Goal: Information Seeking & Learning: Learn about a topic

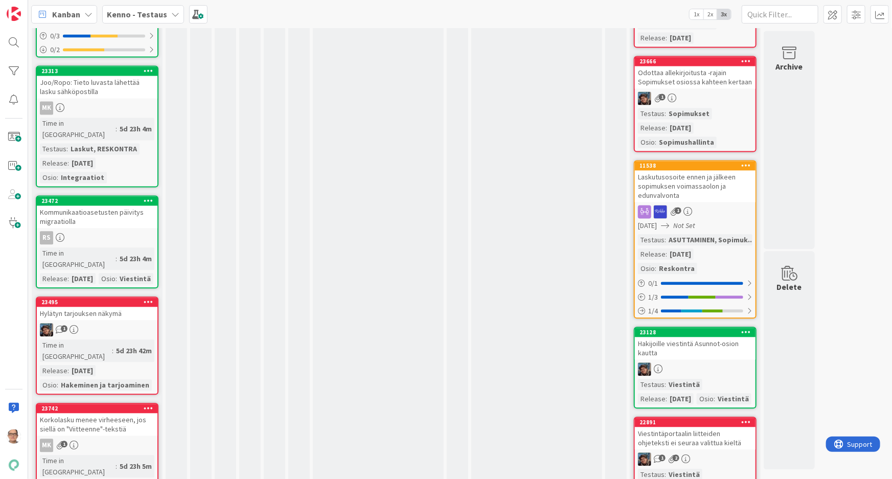
scroll to position [976, 0]
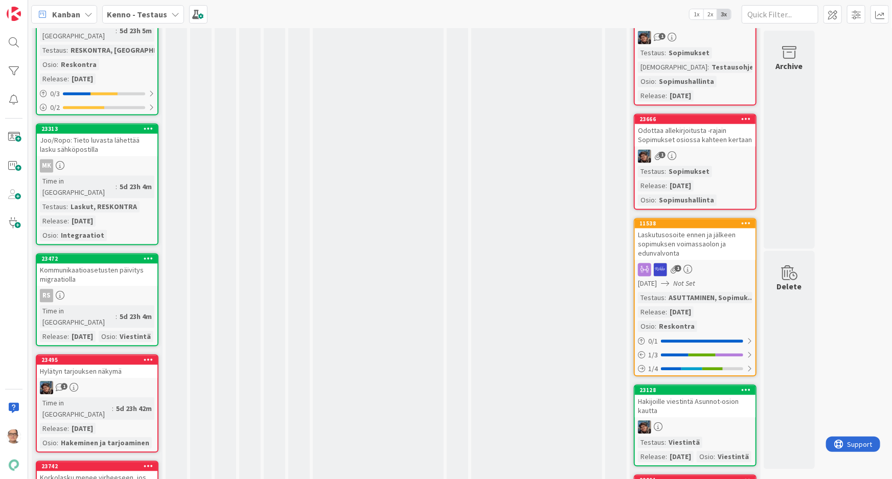
click at [166, 10] on div "Kenno - Testaus" at bounding box center [143, 14] width 82 height 18
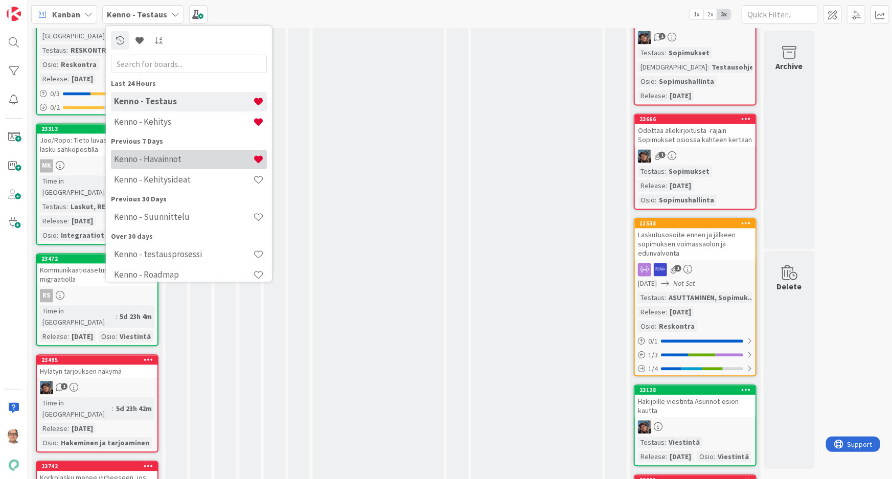
click at [165, 159] on h4 "Kenno - Havainnot" at bounding box center [183, 159] width 139 height 10
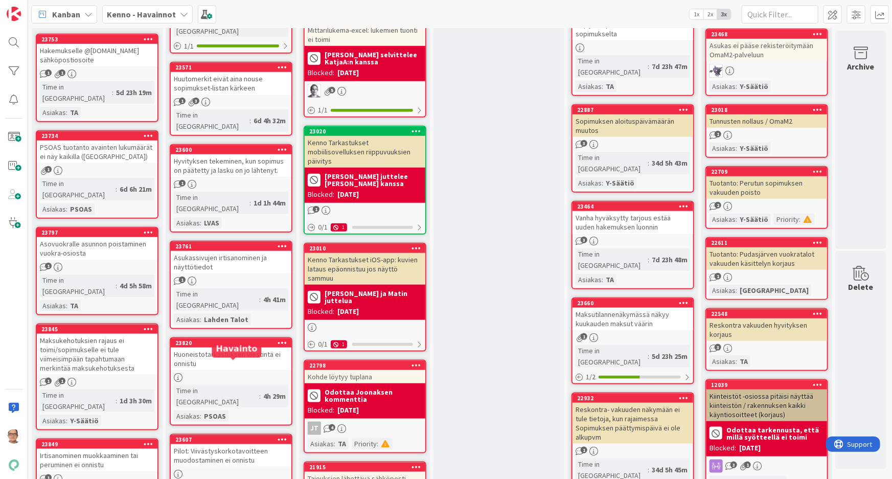
scroll to position [557, 0]
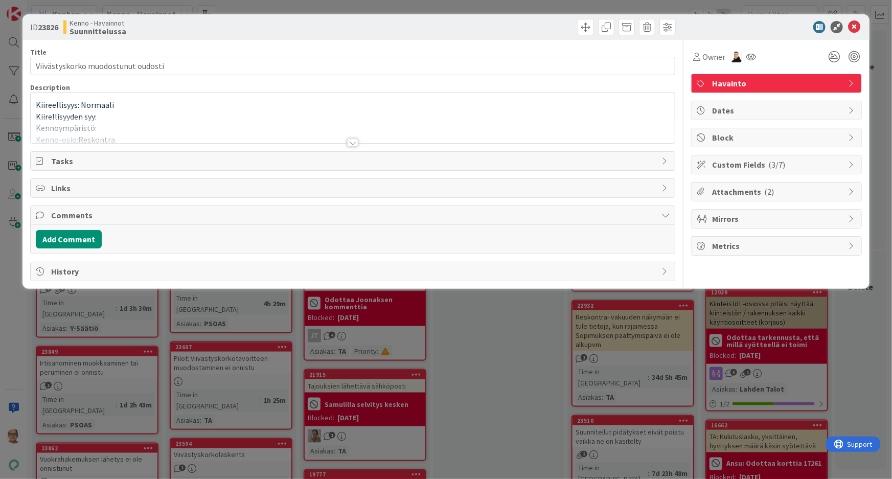
click at [351, 143] on div at bounding box center [352, 143] width 11 height 8
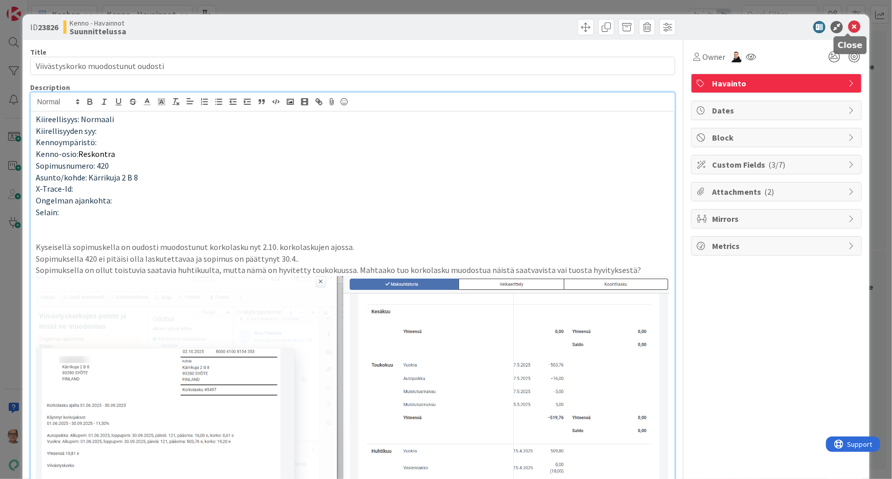
click at [848, 26] on icon at bounding box center [854, 27] width 12 height 12
